Goal: Task Accomplishment & Management: Use online tool/utility

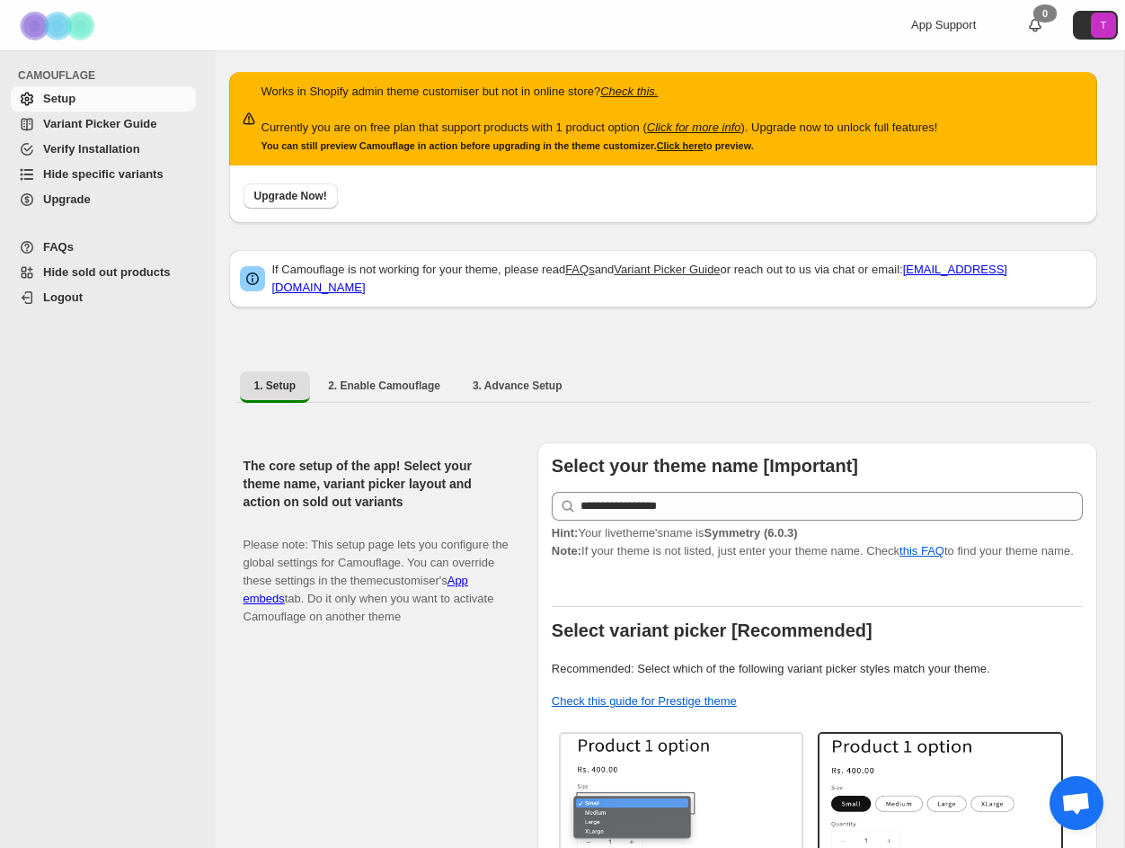
click at [54, 165] on span "Hide specific variants" at bounding box center [117, 174] width 149 height 18
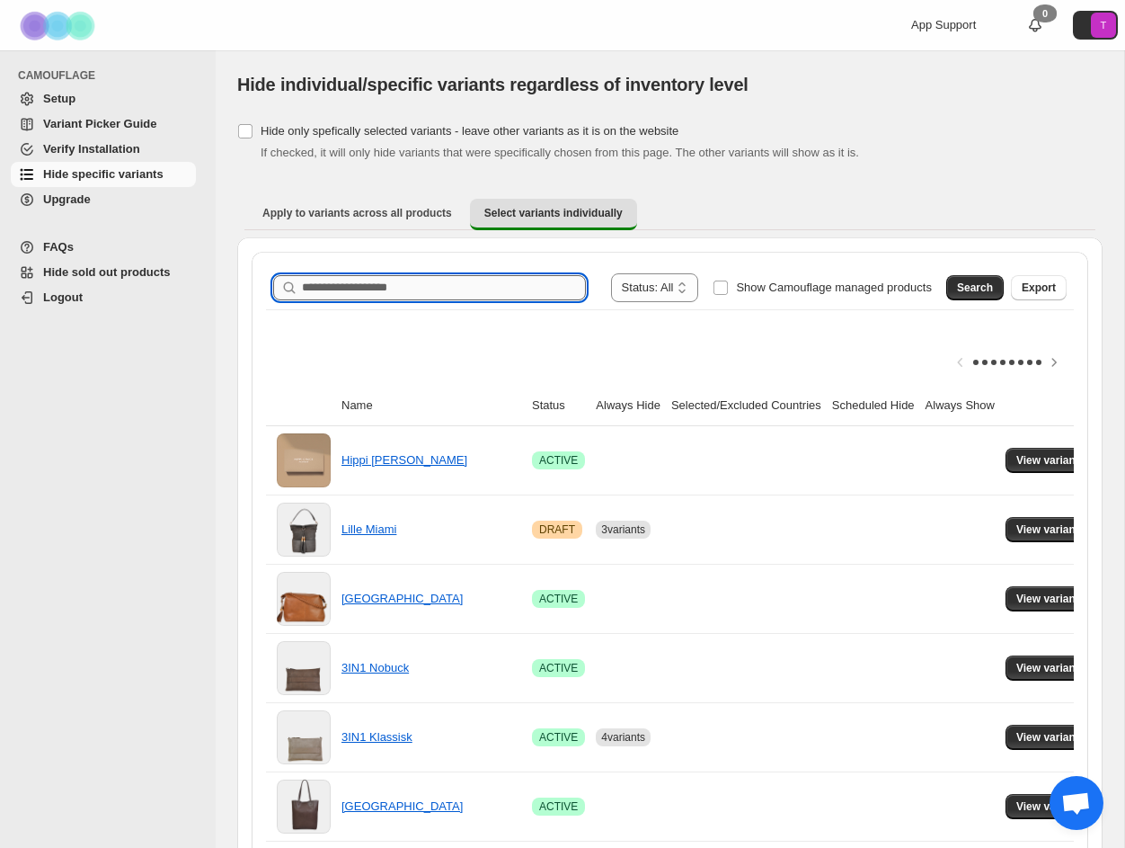
click at [368, 280] on input "Search product name" at bounding box center [444, 287] width 284 height 25
type input "****"
click at [973, 292] on span "Search" at bounding box center [975, 287] width 36 height 14
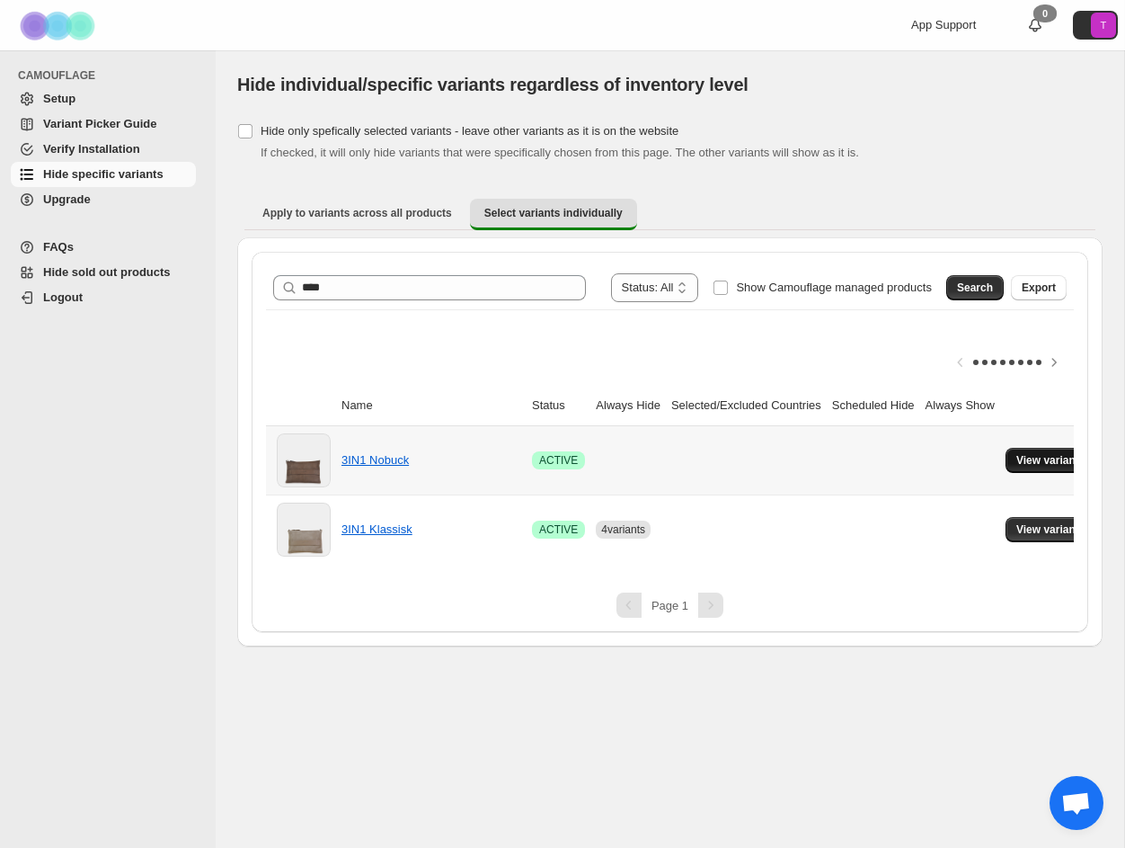
click at [1053, 458] on span "View variants" at bounding box center [1051, 460] width 69 height 14
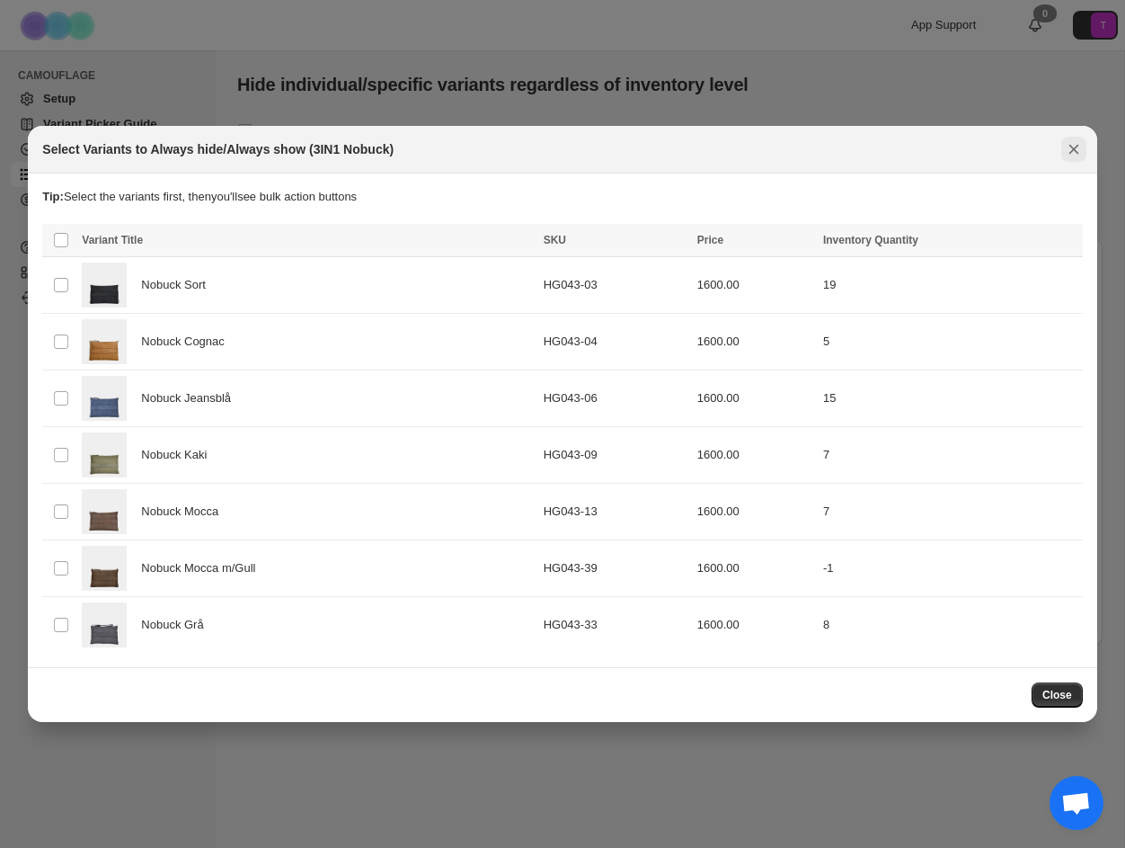
click at [1081, 137] on button "Close" at bounding box center [1074, 149] width 25 height 25
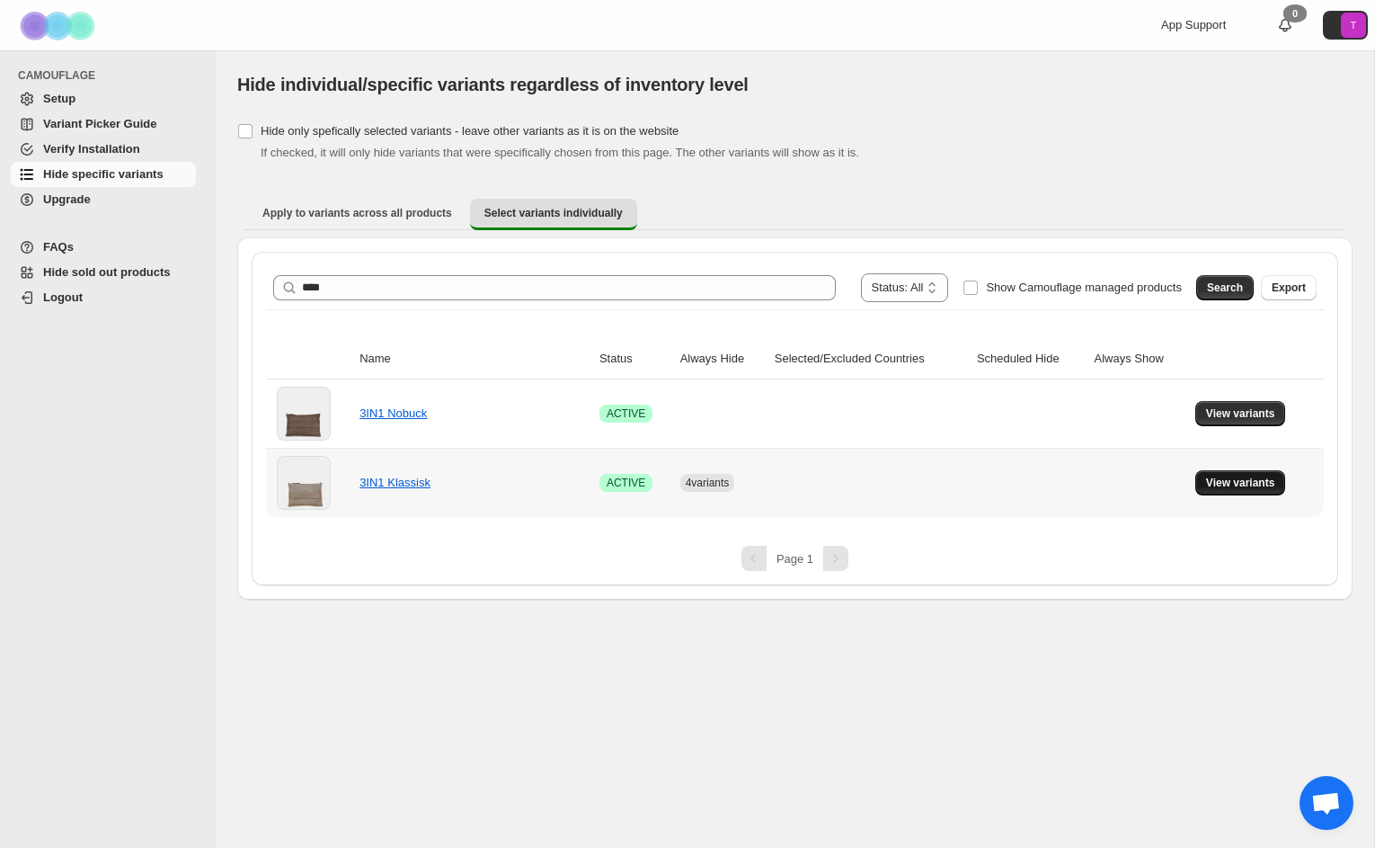
click at [1124, 480] on span "View variants" at bounding box center [1240, 483] width 69 height 14
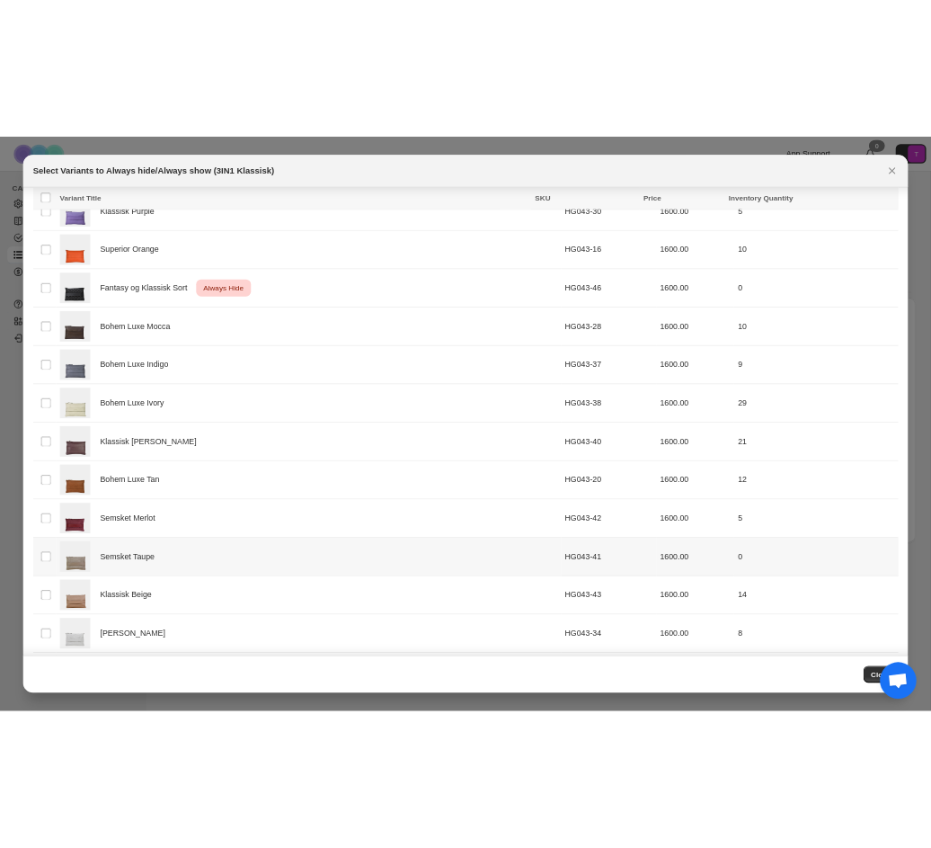
scroll to position [689, 0]
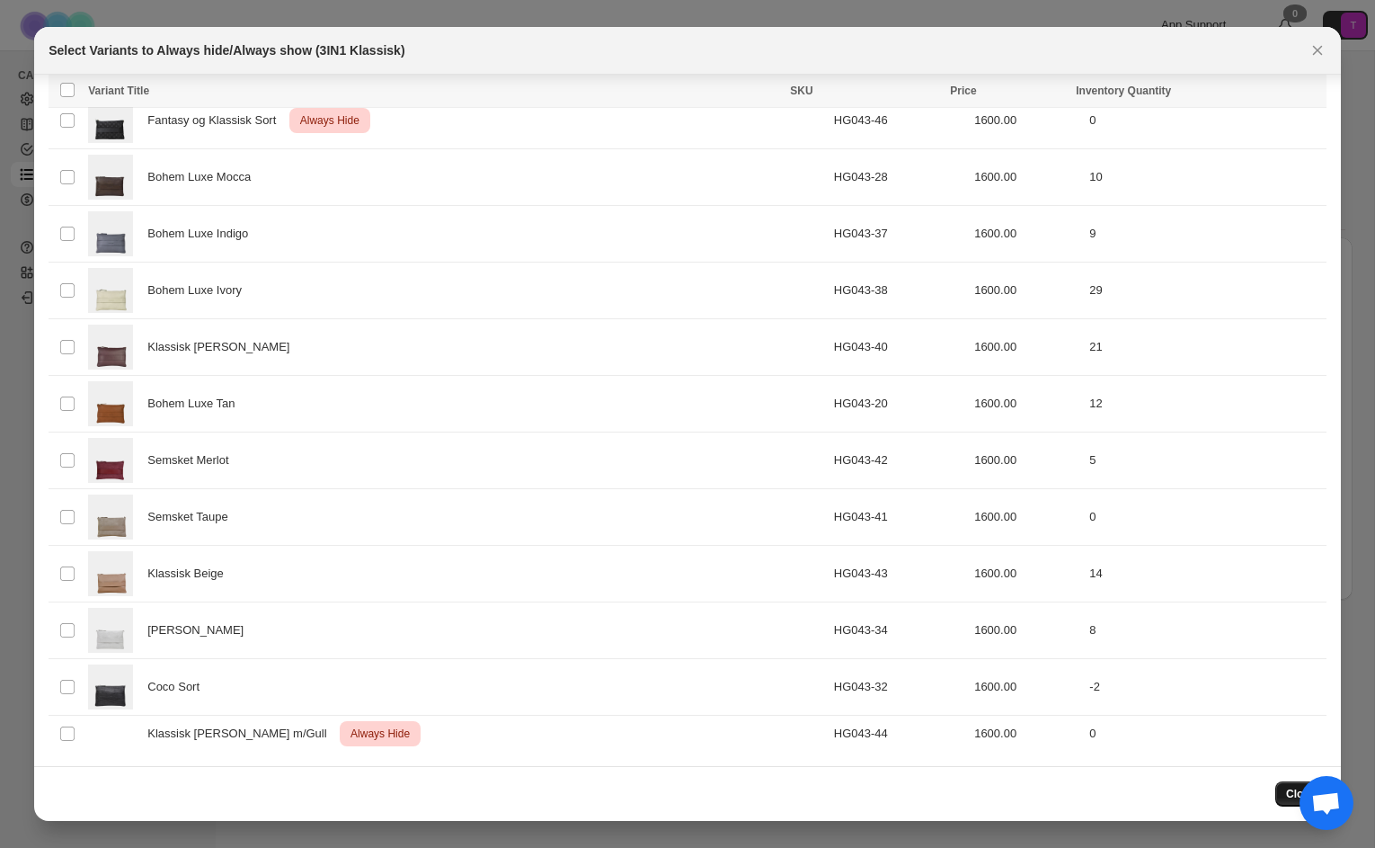
click at [1124, 794] on button "Close" at bounding box center [1301, 793] width 51 height 25
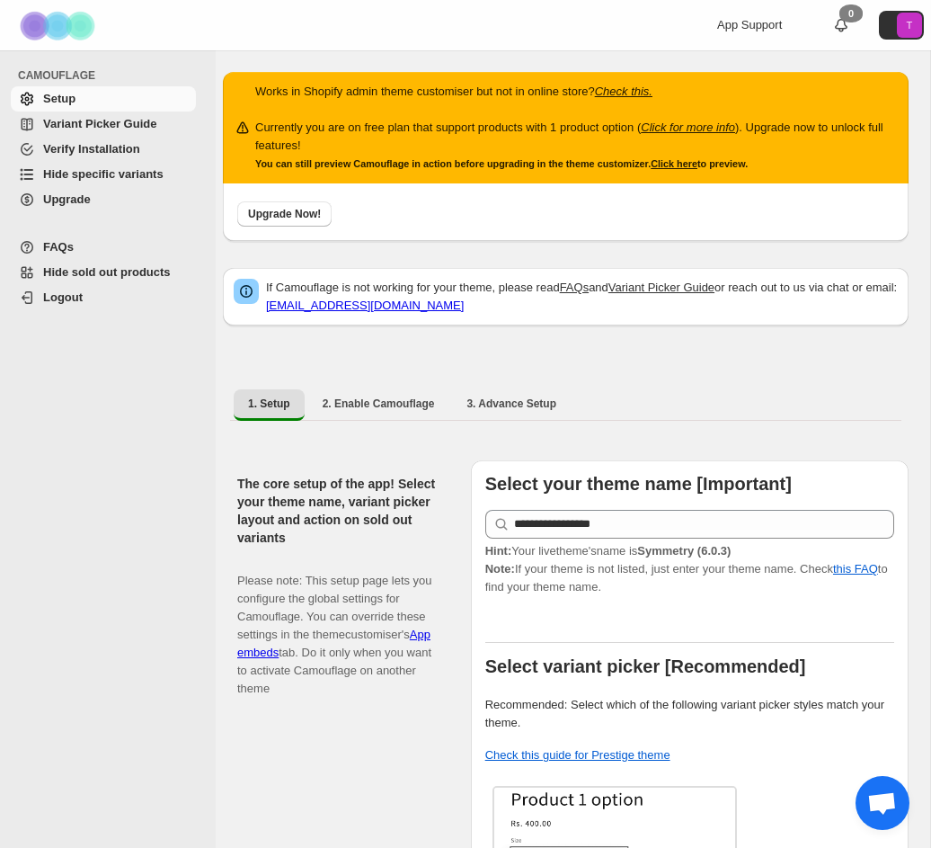
click at [70, 174] on span "Hide specific variants" at bounding box center [103, 173] width 120 height 13
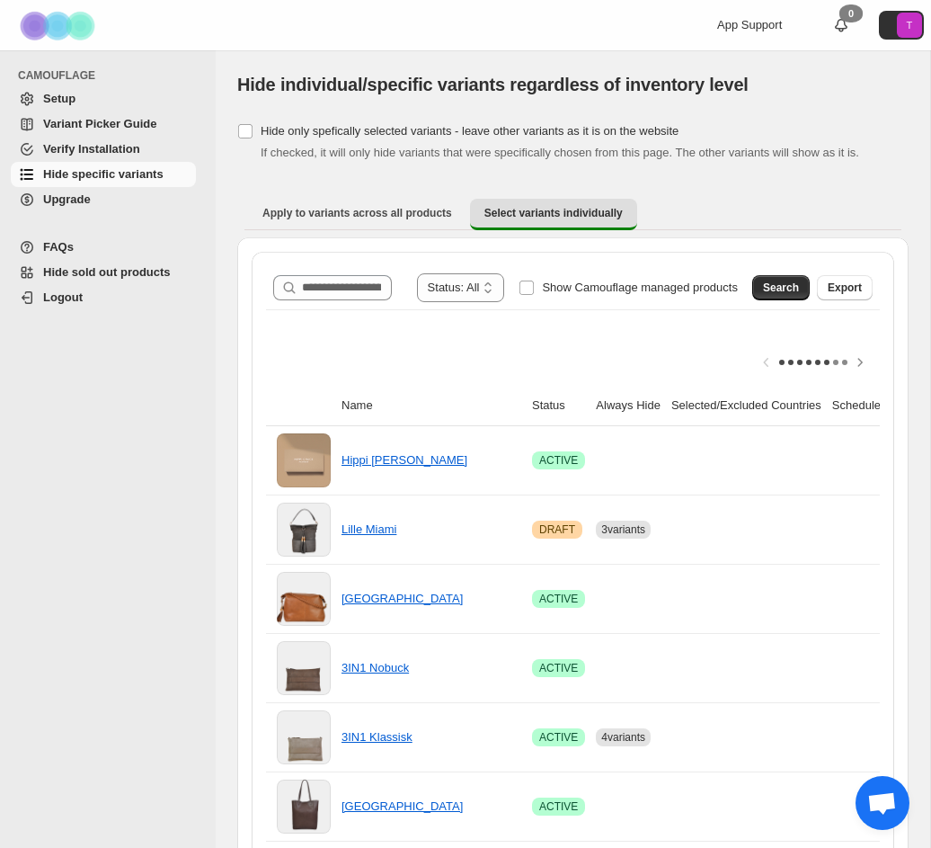
drag, startPoint x: 926, startPoint y: 244, endPoint x: 1302, endPoint y: 238, distance: 376.7
click at [930, 238] on html "**********" at bounding box center [465, 424] width 931 height 848
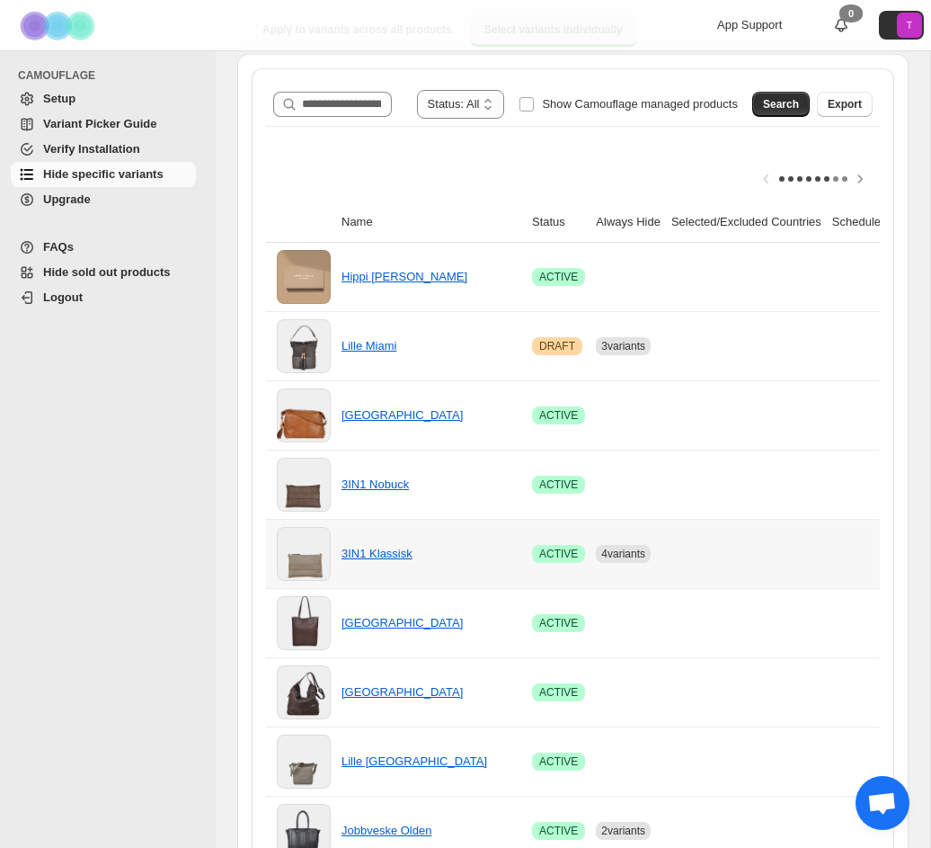
scroll to position [182, 0]
click at [372, 559] on link "3IN1 Klassisk" at bounding box center [377, 553] width 71 height 13
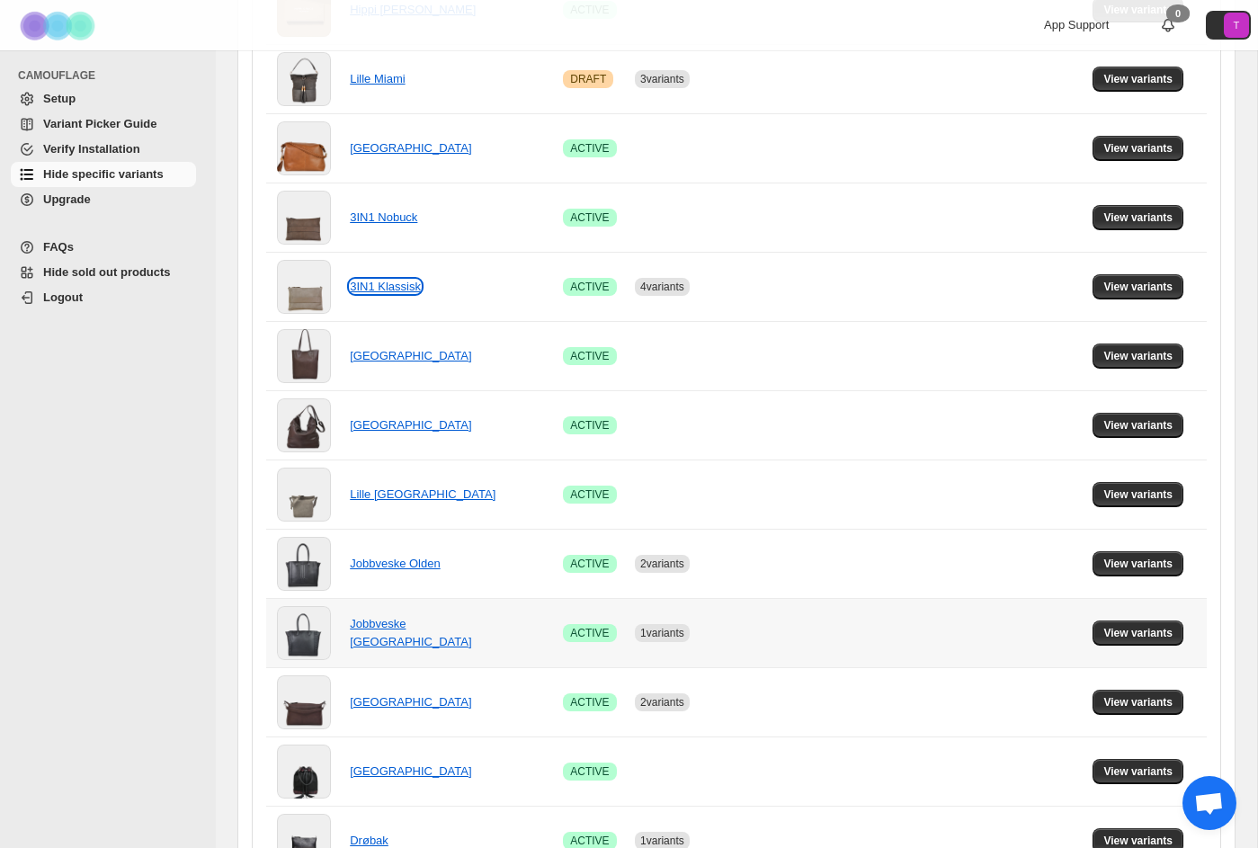
scroll to position [405, 0]
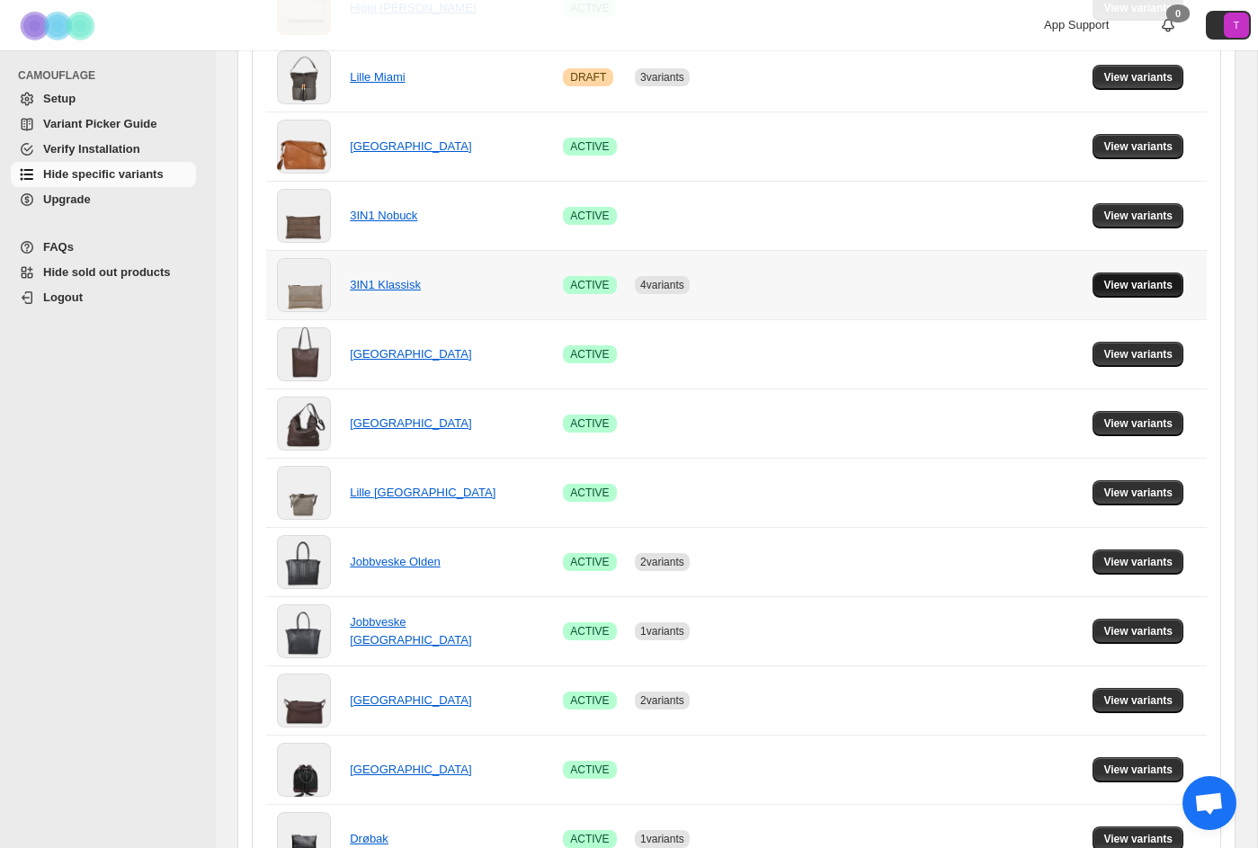
click at [930, 288] on span "View variants" at bounding box center [1137, 285] width 69 height 14
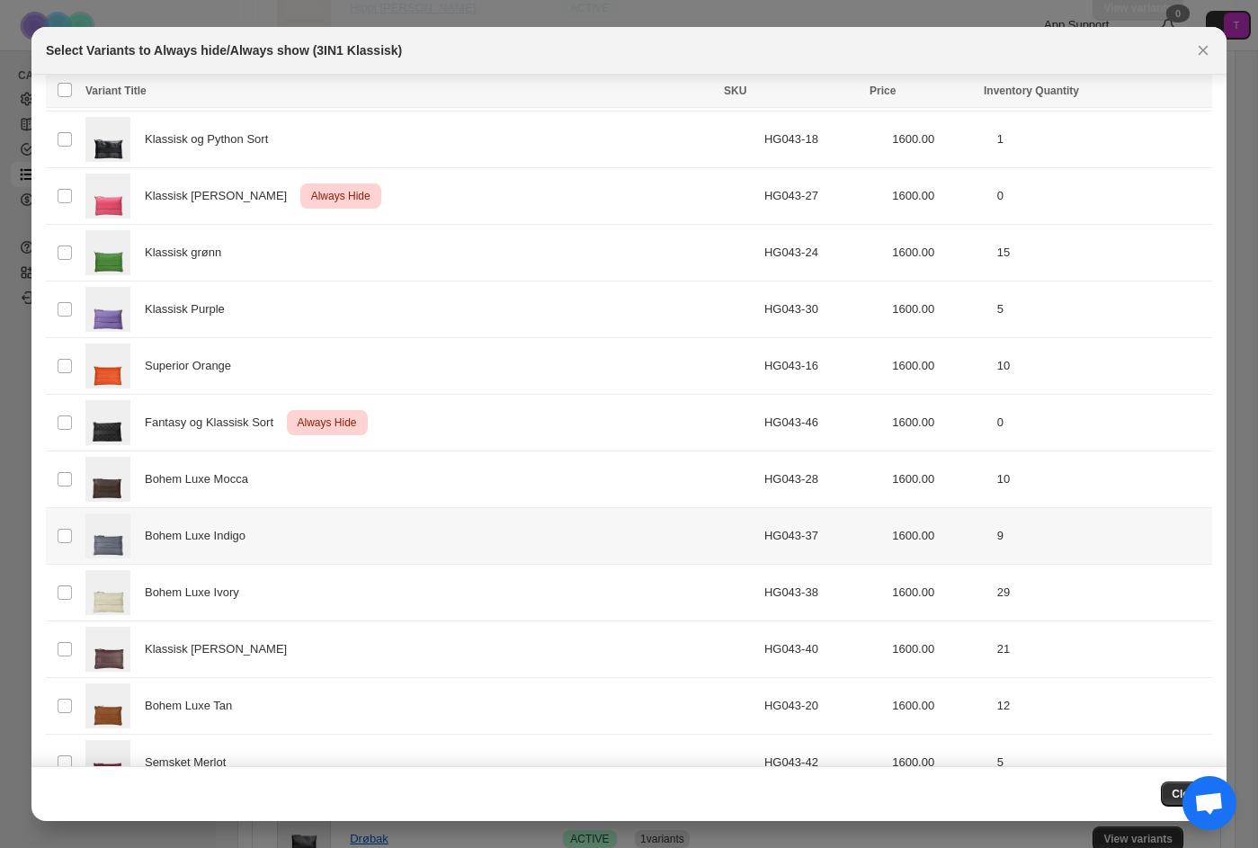
scroll to position [689, 0]
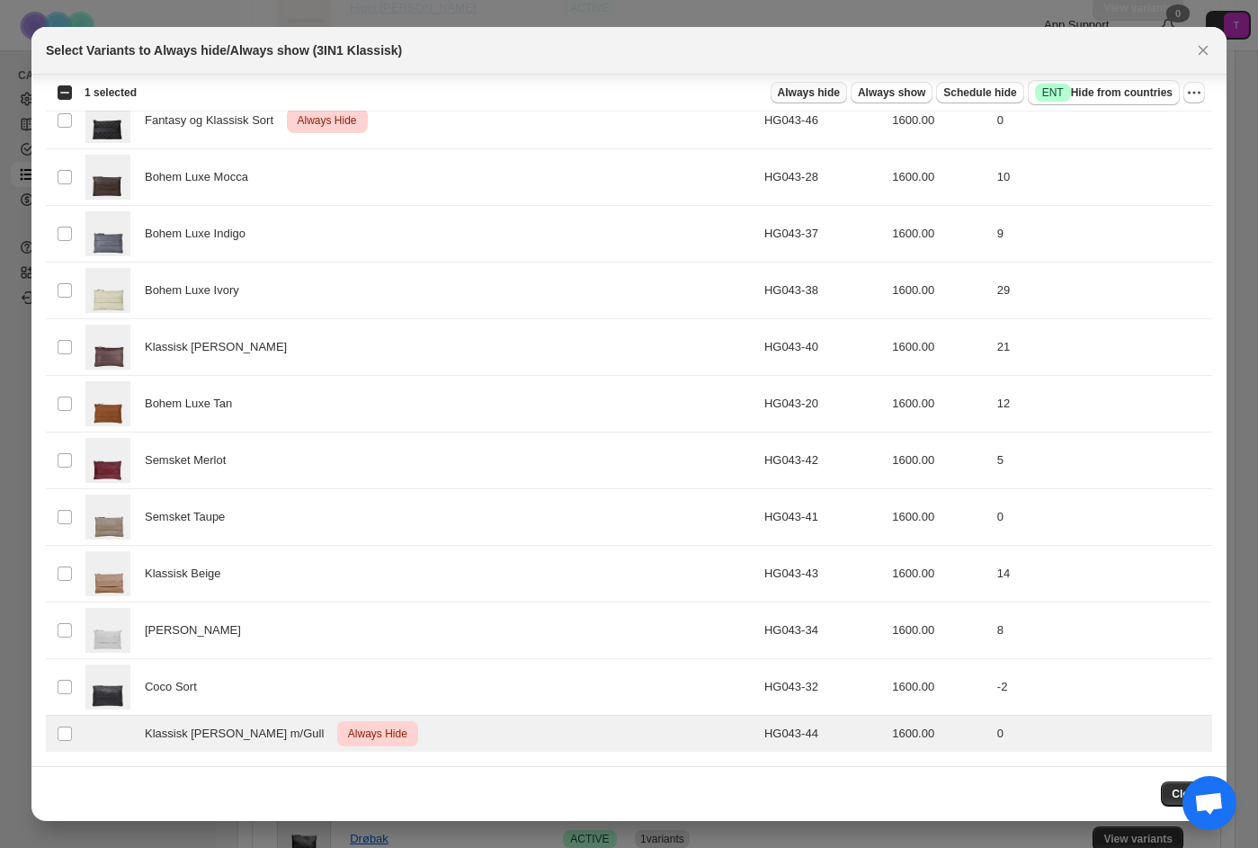
click at [806, 90] on span "Always hide" at bounding box center [809, 92] width 62 height 14
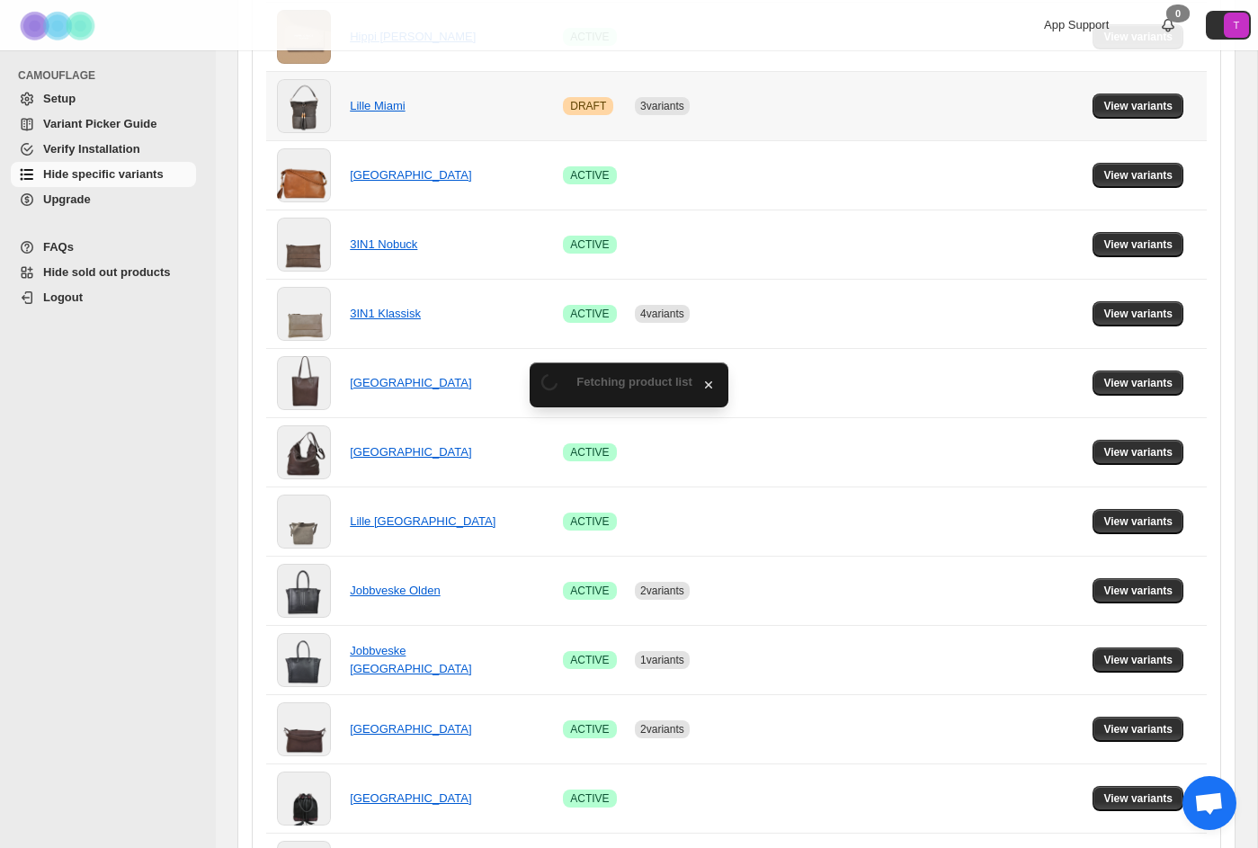
scroll to position [405, 0]
